Goal: Find specific page/section: Find specific page/section

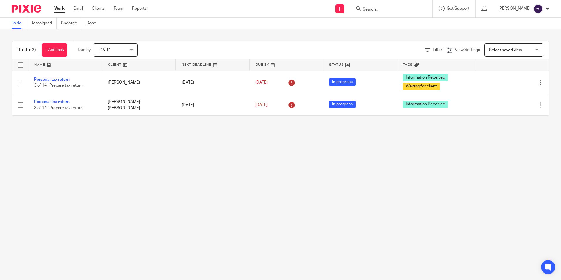
click at [397, 5] on form at bounding box center [393, 8] width 62 height 7
click at [389, 10] on input "Search" at bounding box center [388, 9] width 53 height 5
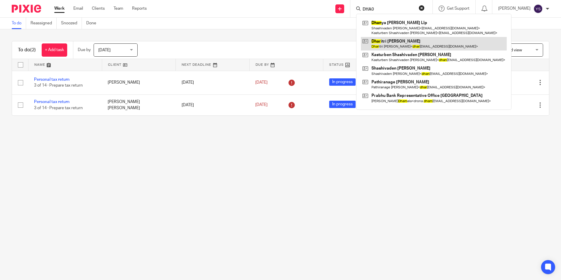
type input "DHA0"
click at [394, 43] on link at bounding box center [434, 43] width 146 height 13
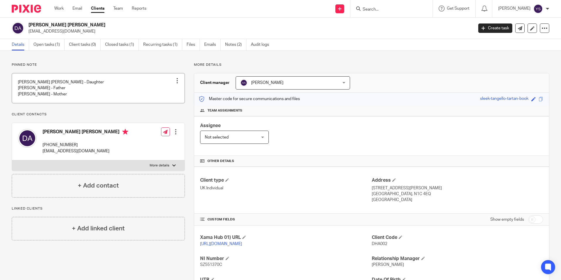
scroll to position [59, 0]
